Goal: Transaction & Acquisition: Purchase product/service

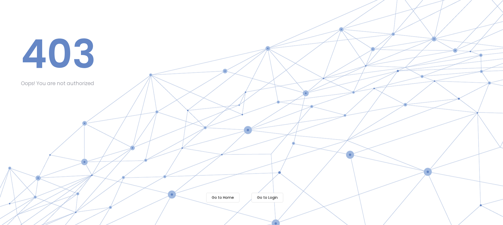
click at [268, 194] on m-button "Go to Login" at bounding box center [267, 198] width 32 height 10
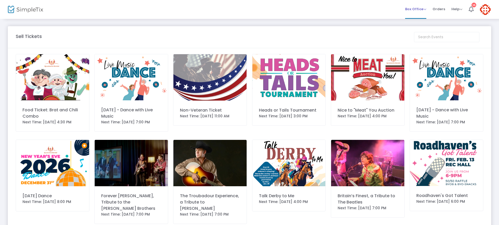
click at [409, 10] on span "Box Office" at bounding box center [416, 9] width 21 height 5
click at [413, 17] on li "Sell Tickets" at bounding box center [424, 18] width 37 height 10
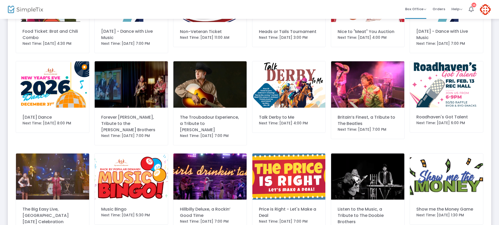
scroll to position [105, 0]
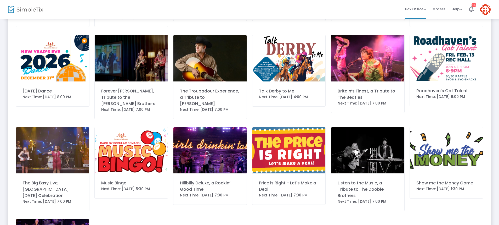
click at [361, 162] on img at bounding box center [367, 150] width 73 height 46
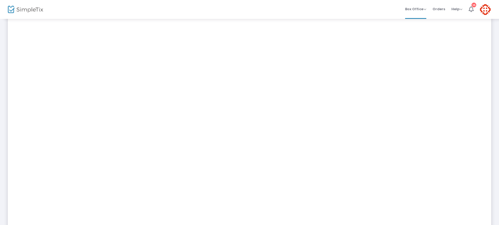
scroll to position [52, 0]
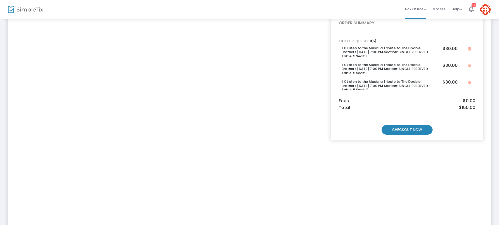
click at [396, 130] on m-button "CHECKOUT NOW" at bounding box center [407, 130] width 51 height 10
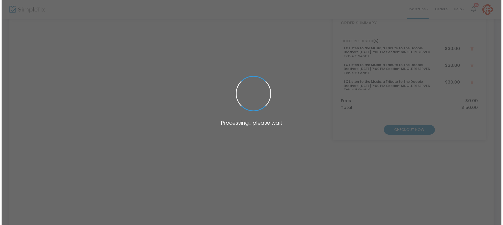
scroll to position [0, 0]
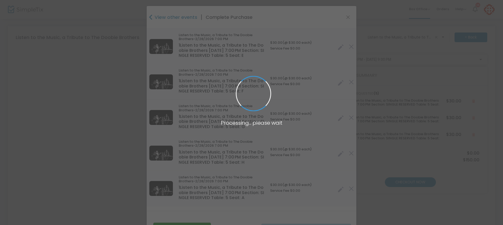
type input "Arizona"
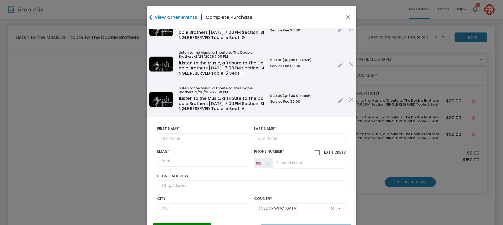
scroll to position [105, 0]
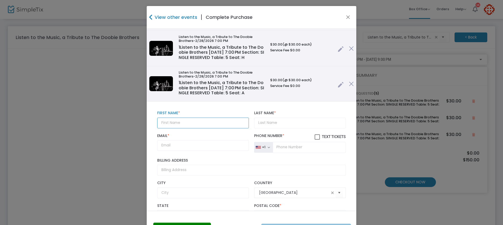
drag, startPoint x: 196, startPoint y: 122, endPoint x: 199, endPoint y: 122, distance: 2.6
click at [199, 122] on input "text" at bounding box center [203, 123] width 92 height 11
type input "Lisa"
type input "Rouse"
type input "m"
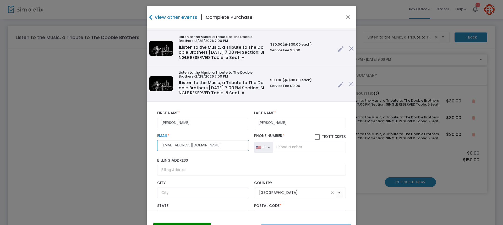
type input "mslisarouse@yahoo.com"
type input "(386) 214-7577"
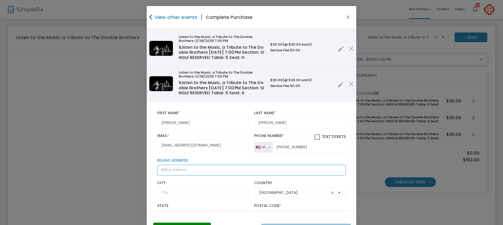
click at [184, 169] on input "Billing Address" at bounding box center [251, 170] width 188 height 11
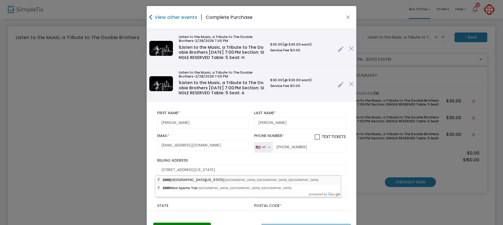
type input "1000 South Idaho Road"
type input "Apache Junction"
type input "85119"
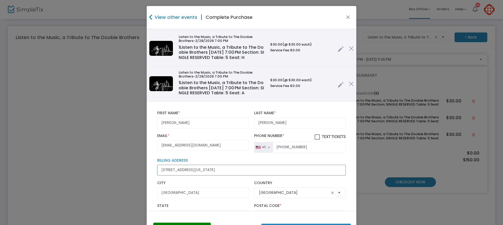
click at [220, 174] on input "1000 South Idaho Road" at bounding box center [251, 170] width 188 height 11
type input "1000 South Idaho Road"
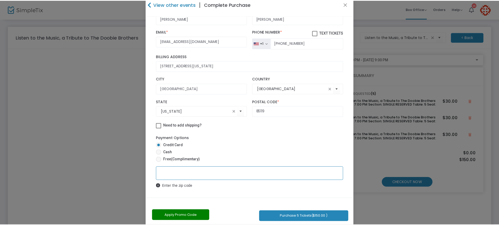
scroll to position [23, 0]
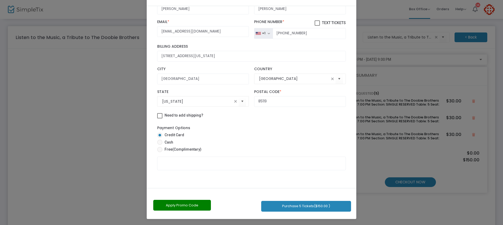
click at [291, 207] on button "Purchase 5 Tickets ($150.00 )" at bounding box center [306, 206] width 90 height 11
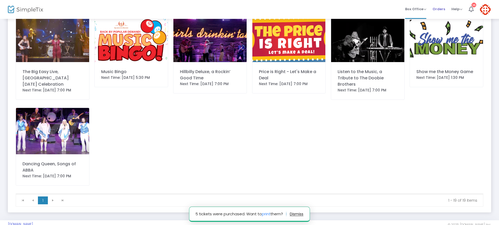
scroll to position [221, 0]
